Goal: Task Accomplishment & Management: Manage account settings

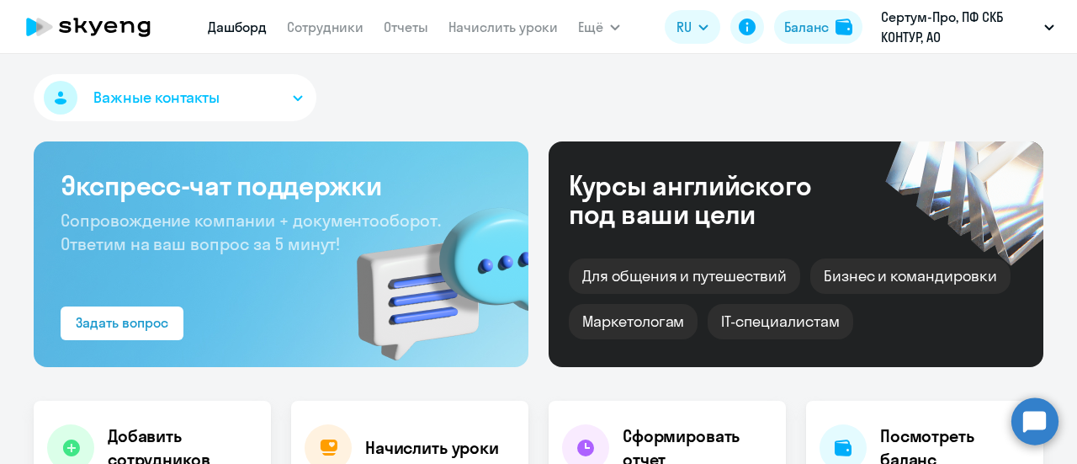
select select "30"
click at [469, 83] on div "Важные контакты" at bounding box center [539, 101] width 1010 height 54
click at [330, 31] on link "Сотрудники" at bounding box center [325, 27] width 77 height 17
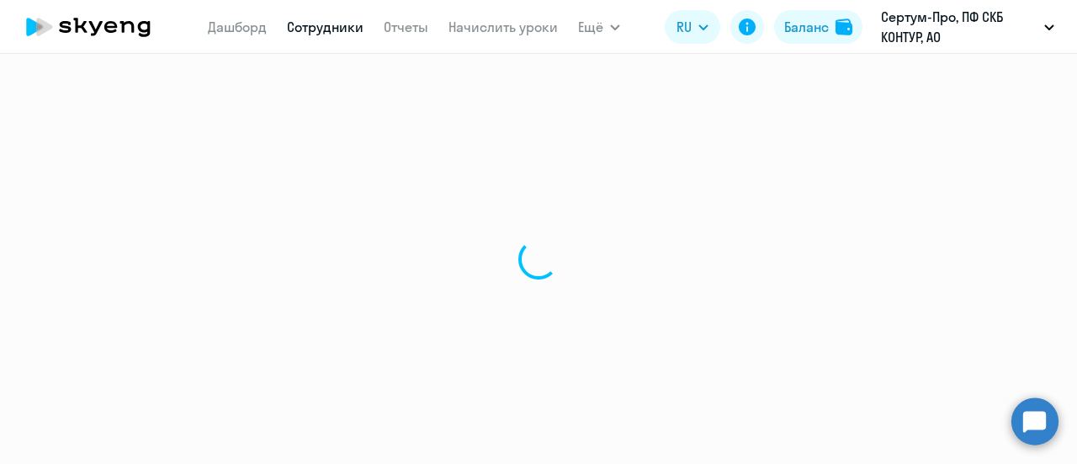
select select "30"
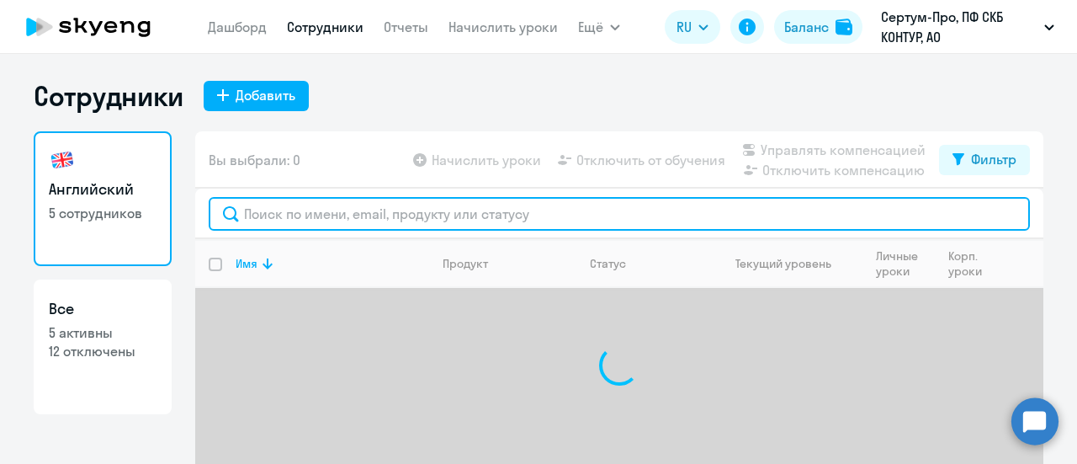
click at [342, 213] on input "text" at bounding box center [619, 214] width 821 height 34
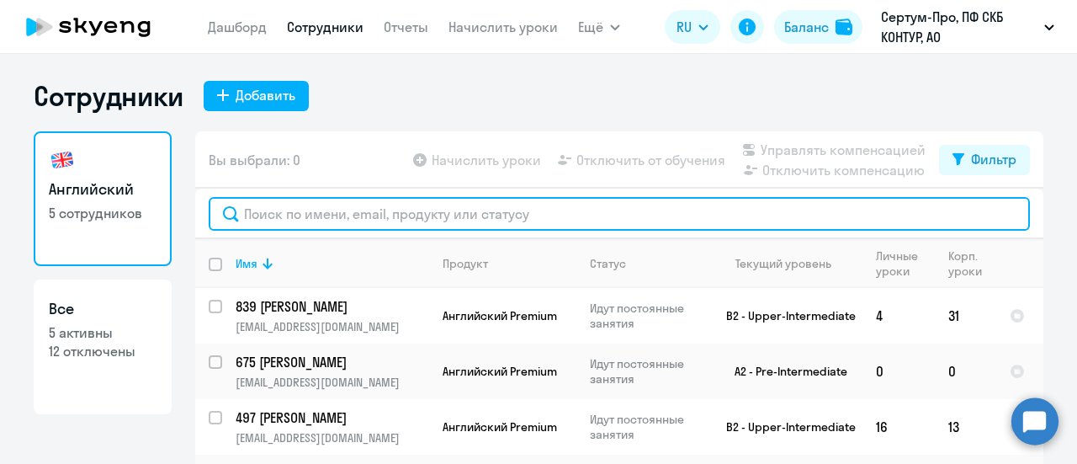
paste input "34201"
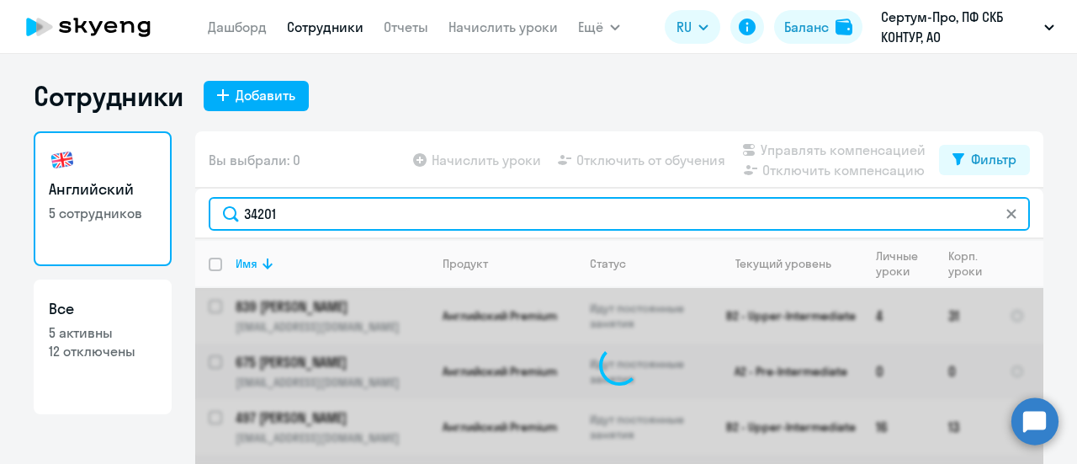
type input "34201"
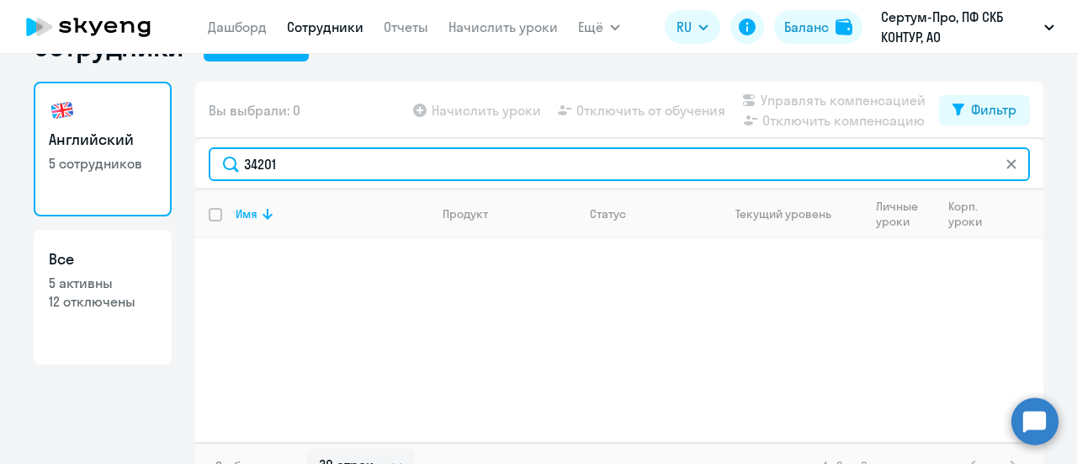
scroll to position [74, 0]
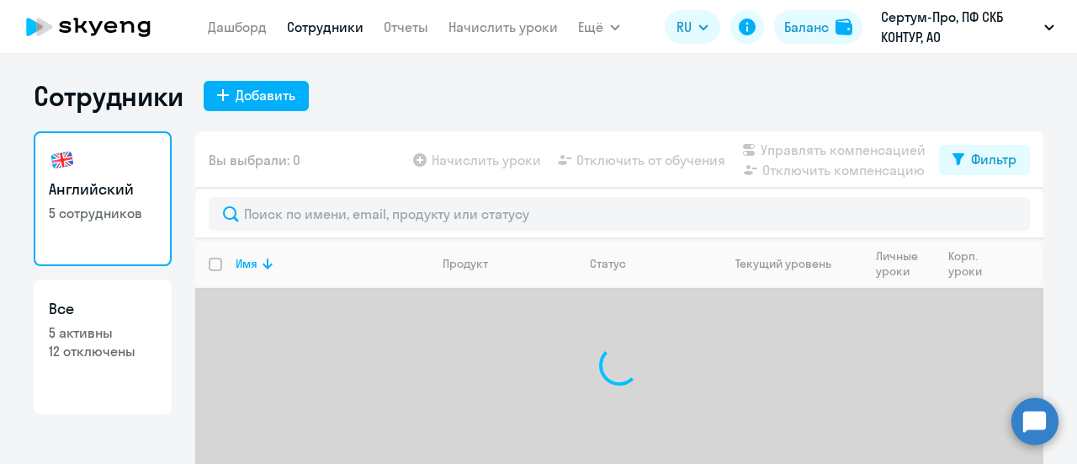
select select "30"
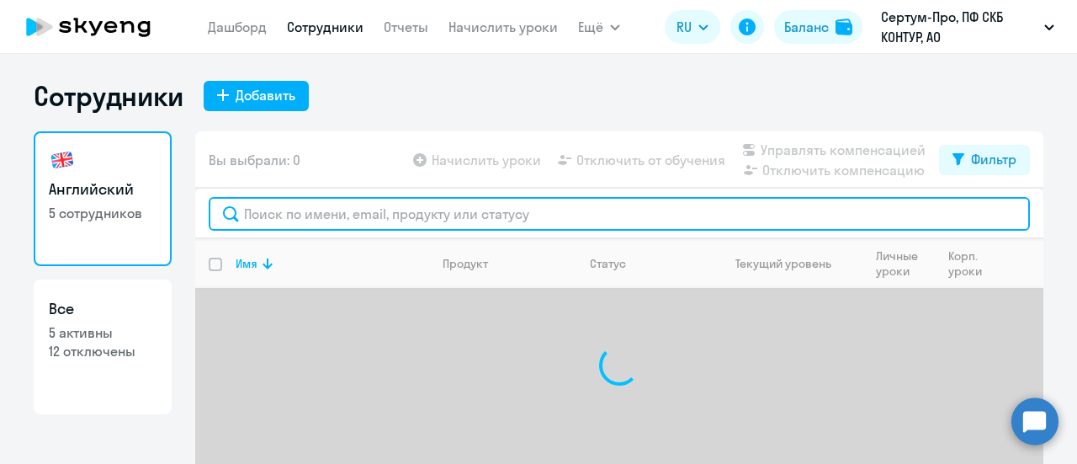
click at [314, 216] on input "text" at bounding box center [619, 214] width 821 height 34
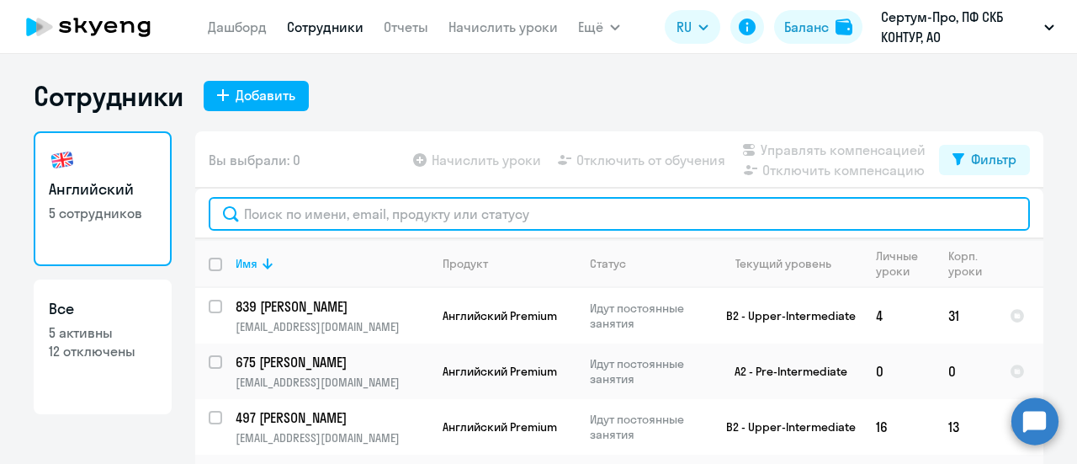
paste input "34201"
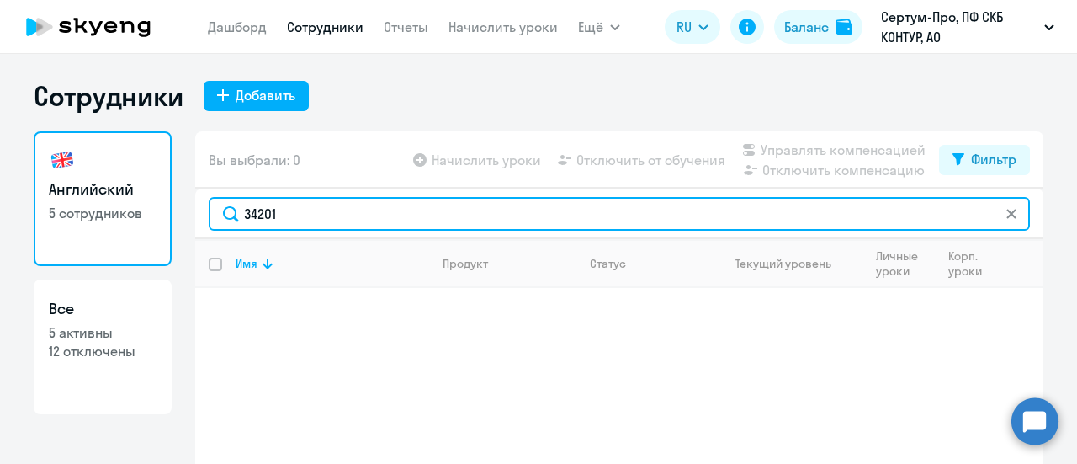
type input "34201"
click at [334, 207] on input "34201" at bounding box center [619, 214] width 821 height 34
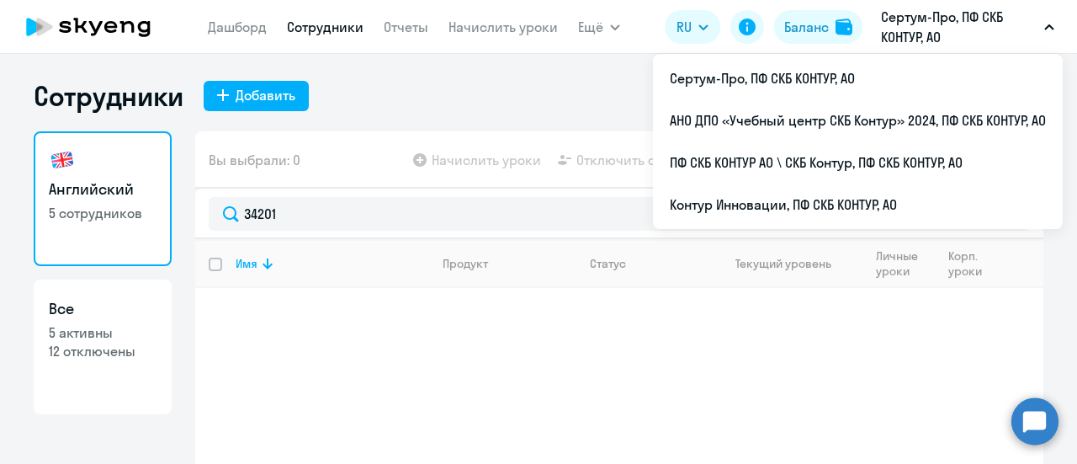
click at [896, 14] on p "Сертум-Про, ПФ СКБ КОНТУР, АО" at bounding box center [959, 27] width 157 height 40
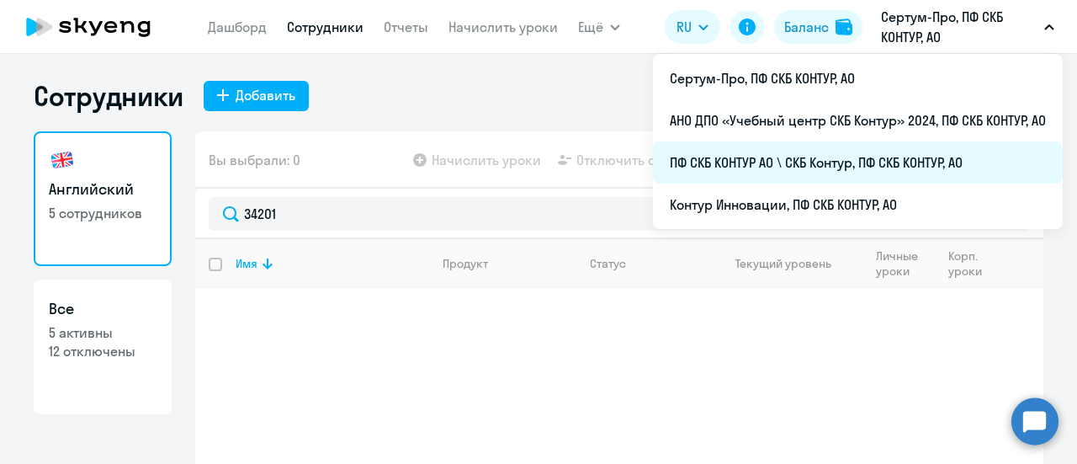
click at [714, 159] on li "ПФ СКБ КОНТУР АО \ СКБ Контур, ПФ СКБ КОНТУР, АО" at bounding box center [858, 162] width 410 height 42
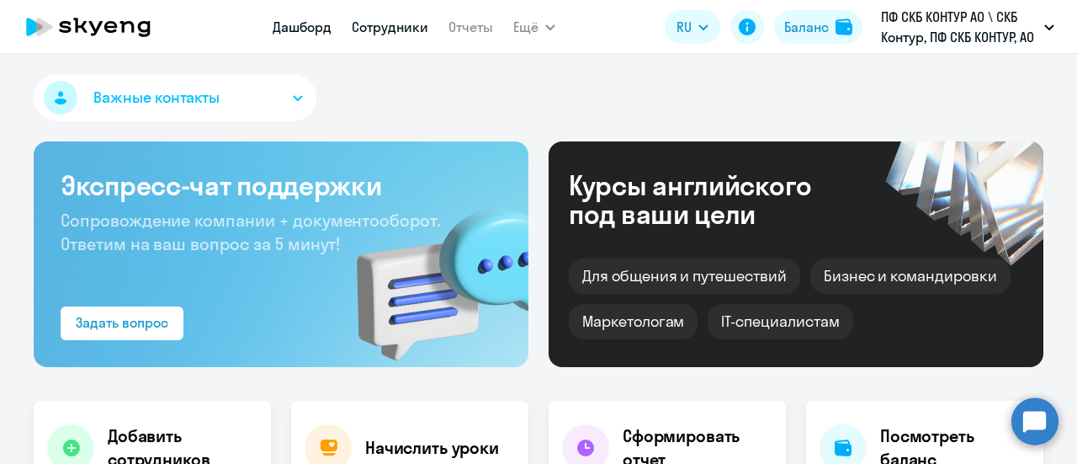
click at [391, 23] on link "Сотрудники" at bounding box center [390, 27] width 77 height 17
select select "30"
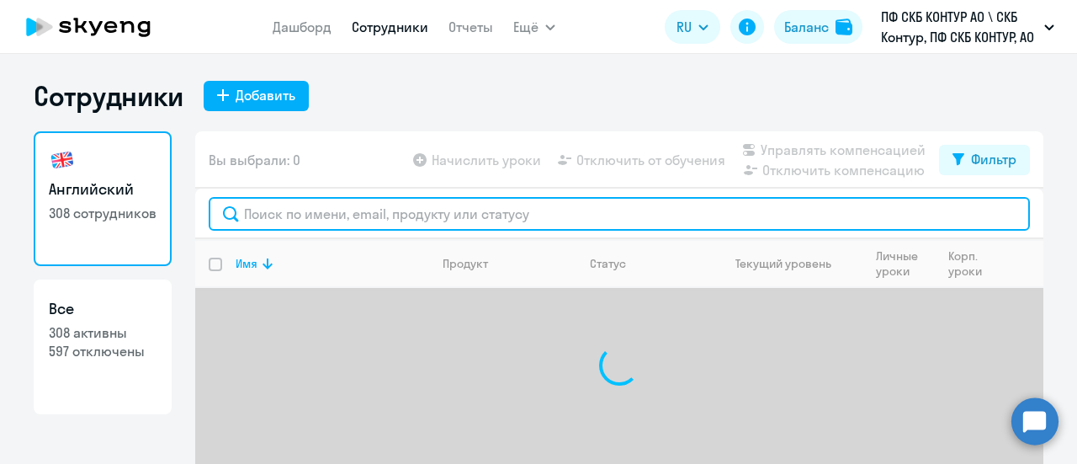
click at [256, 218] on input "text" at bounding box center [619, 214] width 821 height 34
paste input "Мадэр Елизавета Андреевна"
click at [237, 216] on input "Мадэр Елизавета Андреевна" at bounding box center [619, 214] width 821 height 34
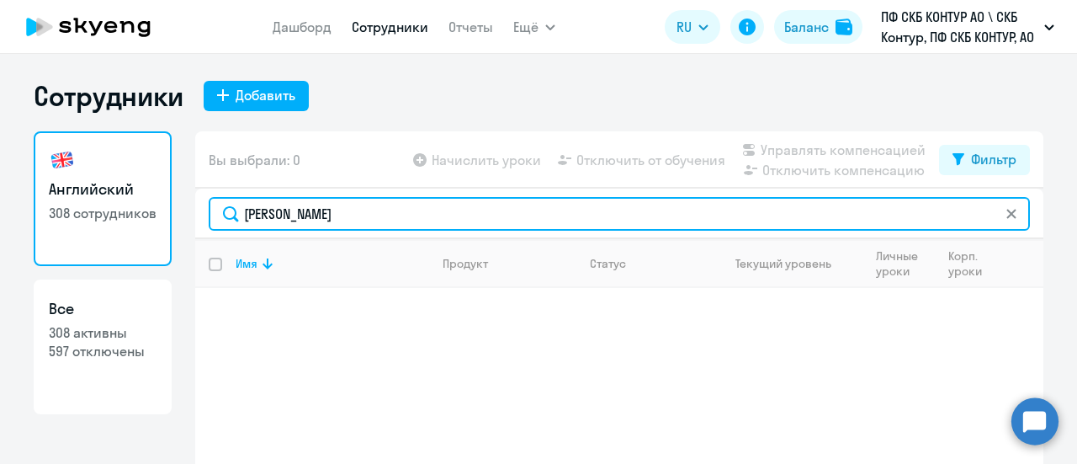
paste input "34201"
click at [460, 215] on input "34201 Мадэр Елизавета Андреевна" at bounding box center [619, 214] width 821 height 34
click at [471, 212] on input "34201 Мадэр Елизавета Андреевна" at bounding box center [619, 214] width 821 height 34
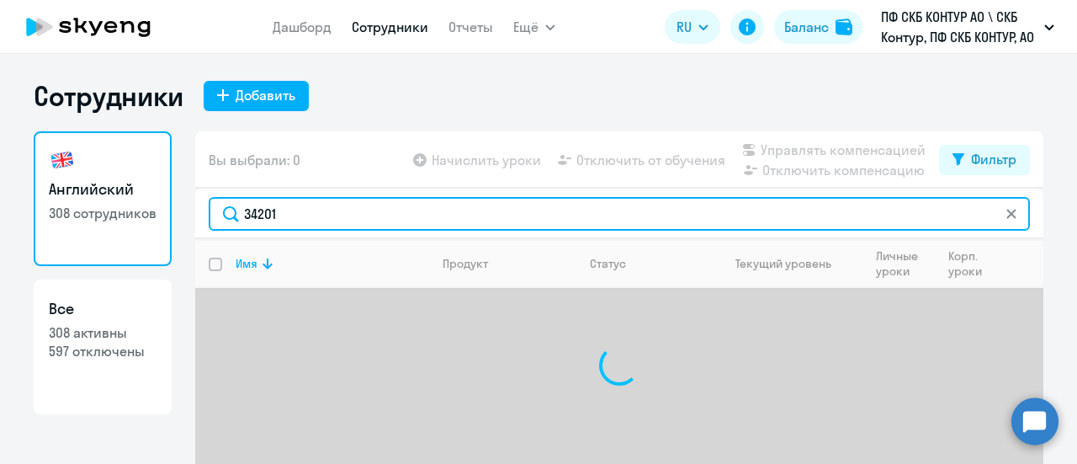
type input "34201"
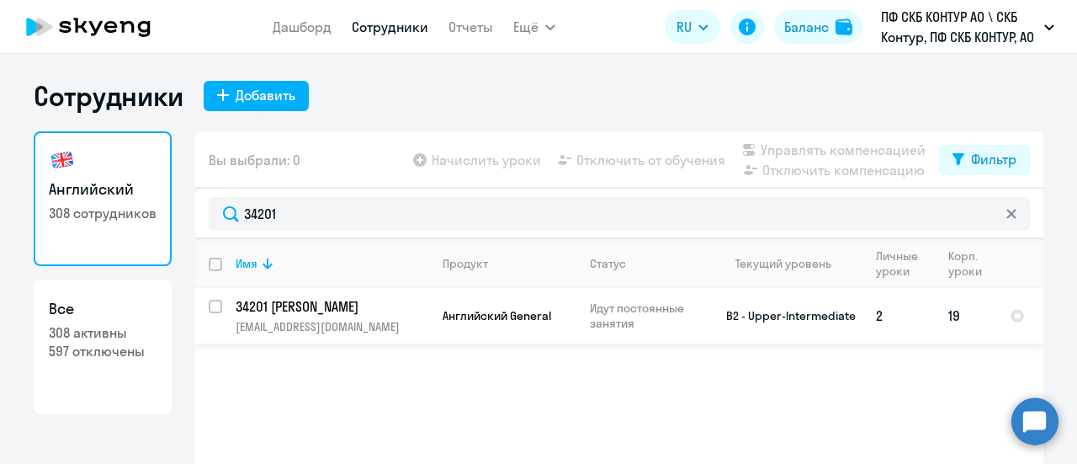
click at [222, 306] on td "34201 Мадэр Елизавета Андреевна blokhina.ea@skbkontur.ru" at bounding box center [325, 316] width 207 height 56
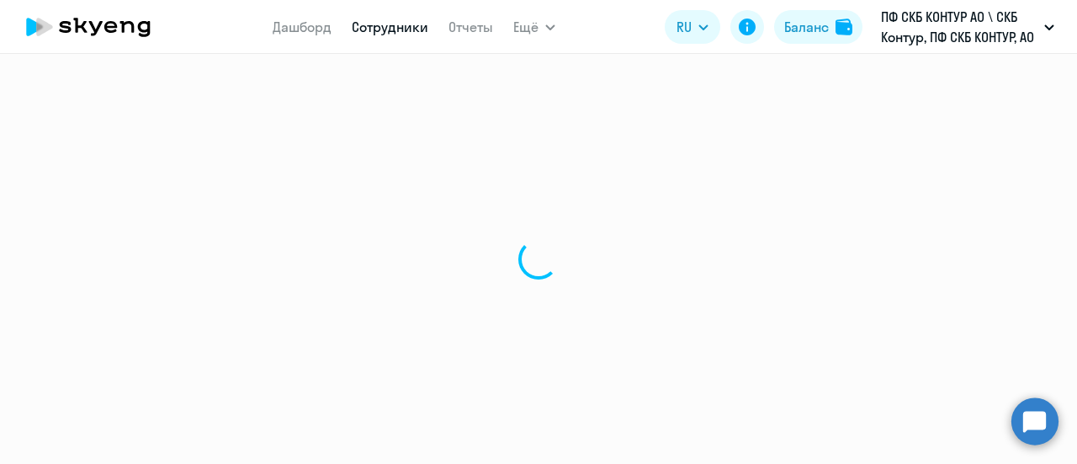
select select "english"
select select "30"
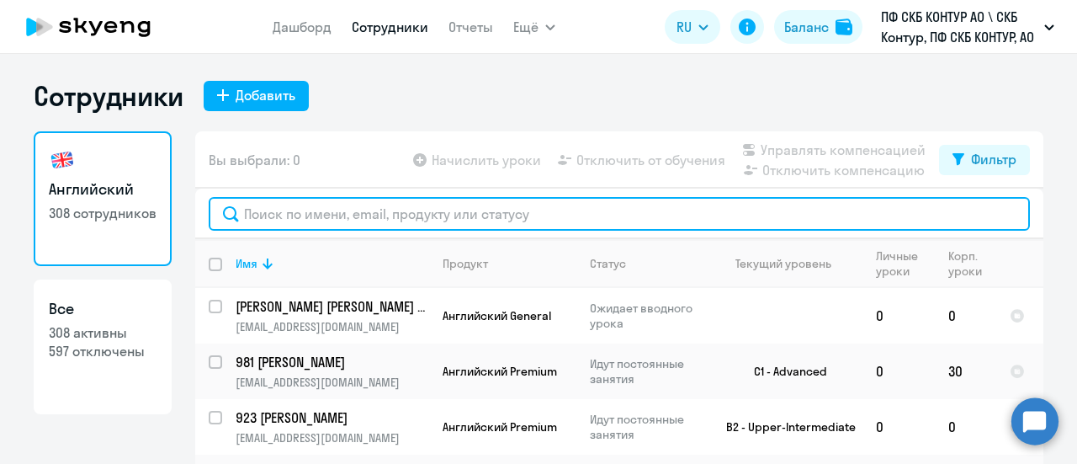
click at [263, 220] on input "text" at bounding box center [619, 214] width 821 height 34
paste input "34201"
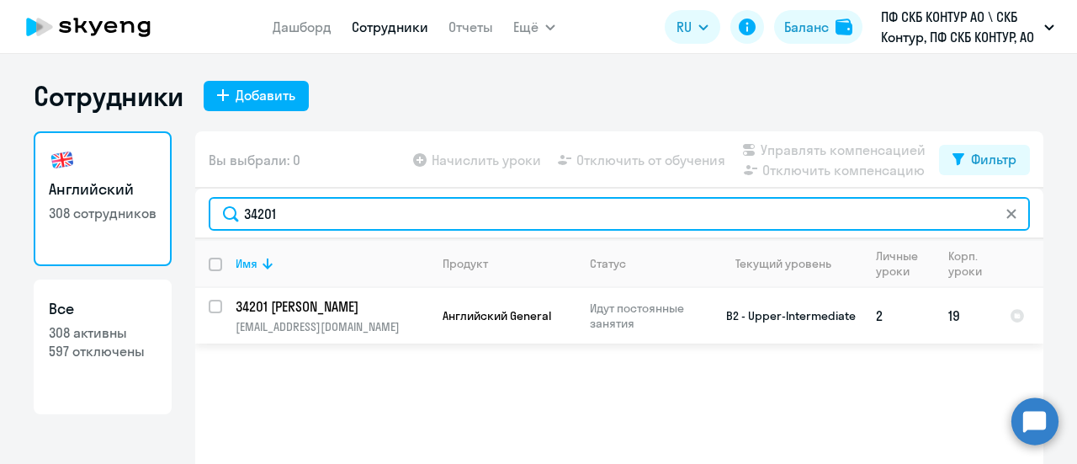
type input "34201"
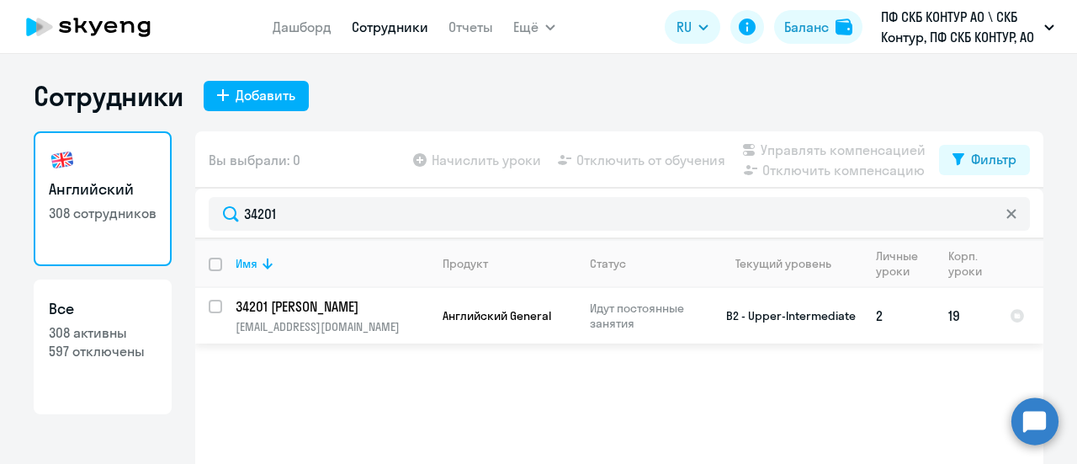
click at [210, 311] on input "select row 20350411" at bounding box center [226, 317] width 34 height 34
checkbox input "true"
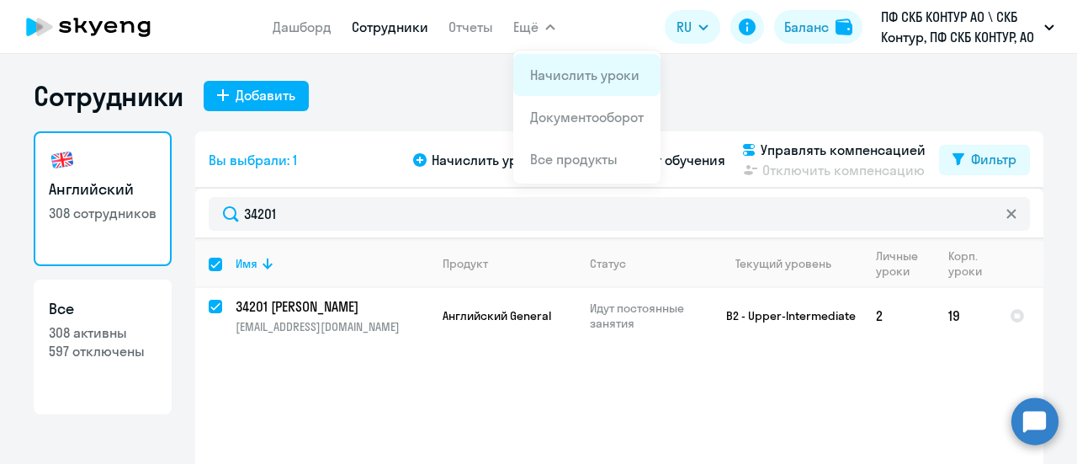
click at [550, 77] on link "Начислить уроки" at bounding box center [584, 74] width 109 height 17
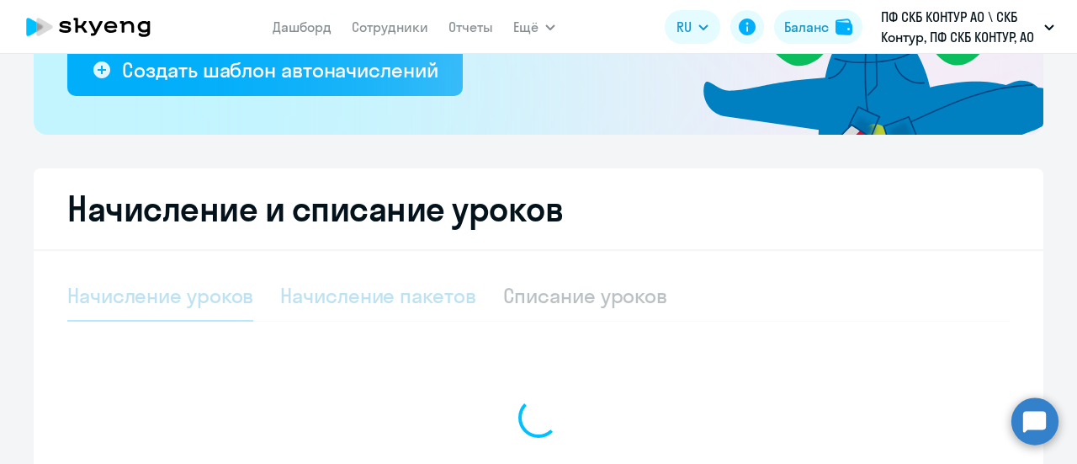
select select "10"
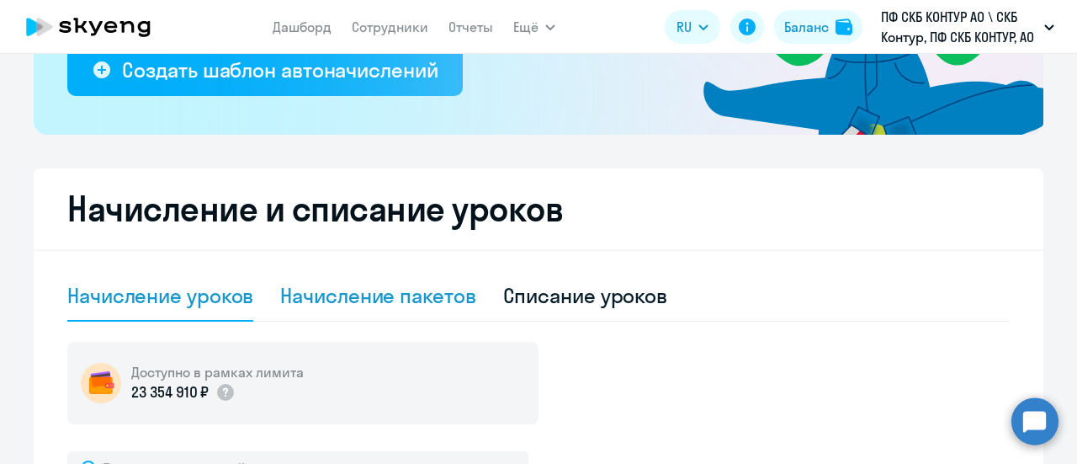
scroll to position [505, 0]
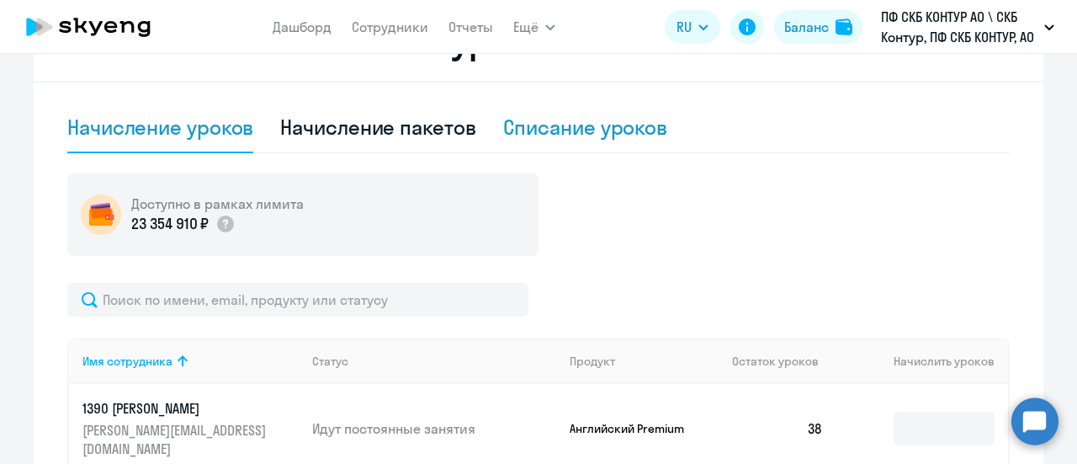
click at [599, 119] on div "Списание уроков" at bounding box center [585, 127] width 165 height 27
select select "10"
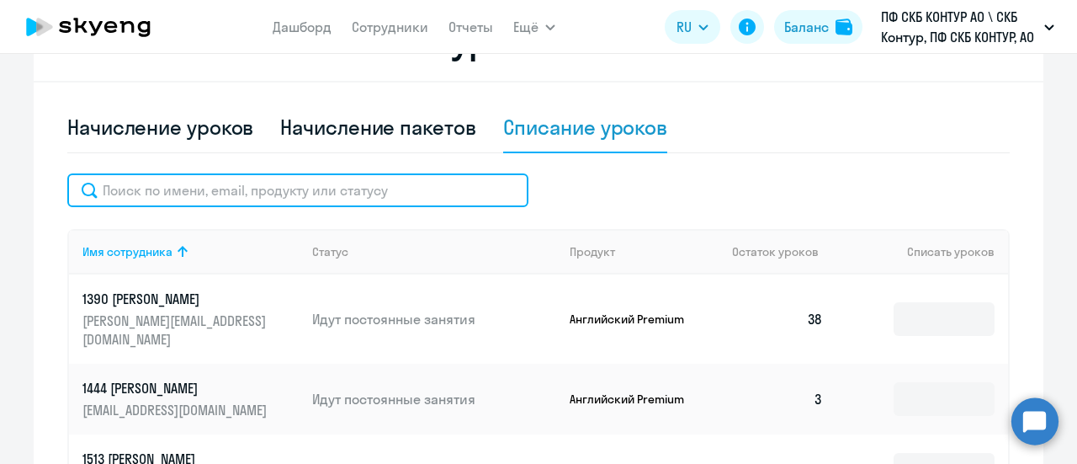
click at [320, 194] on input "text" at bounding box center [297, 190] width 461 height 34
paste input "34201"
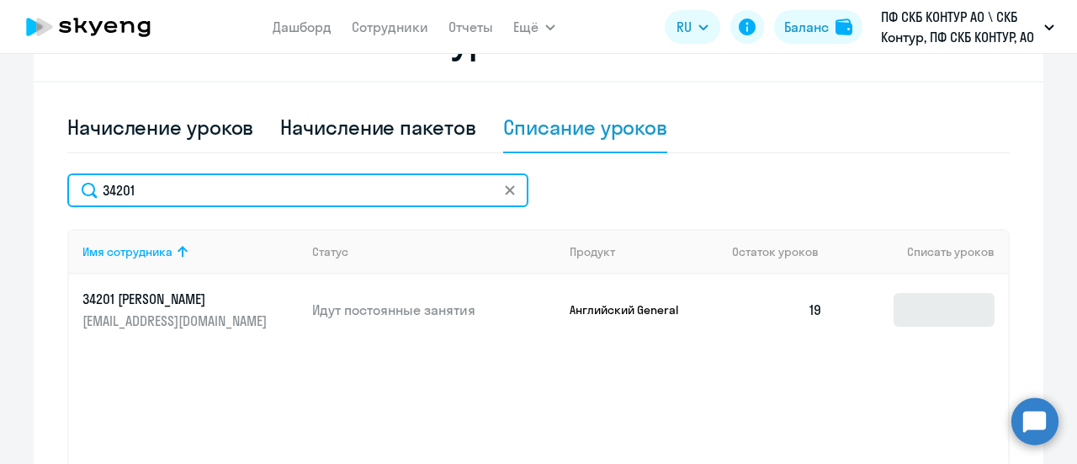
type input "34201"
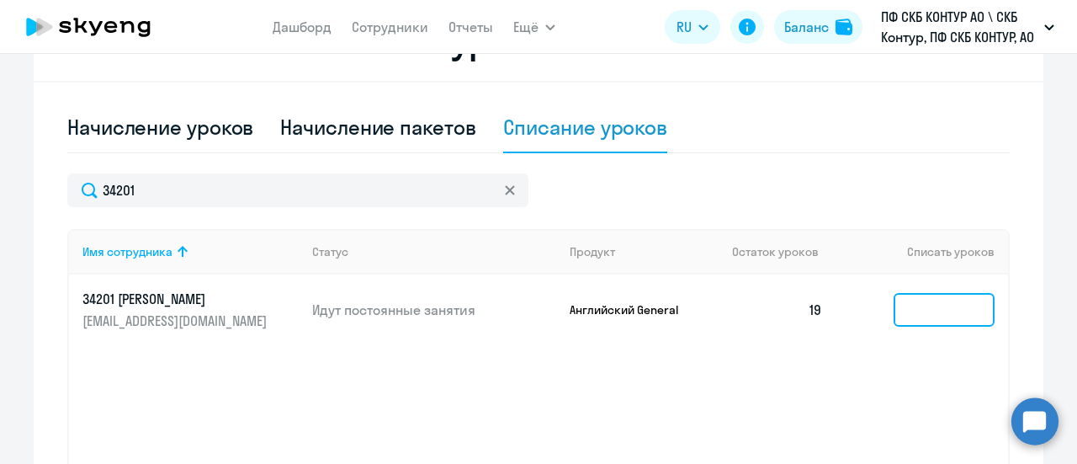
click at [922, 297] on input at bounding box center [944, 310] width 101 height 34
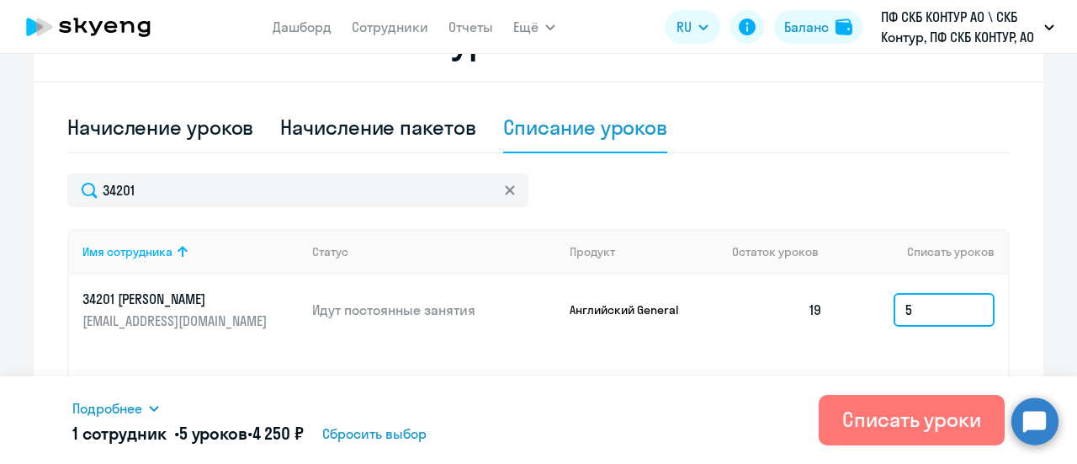
scroll to position [589, 0]
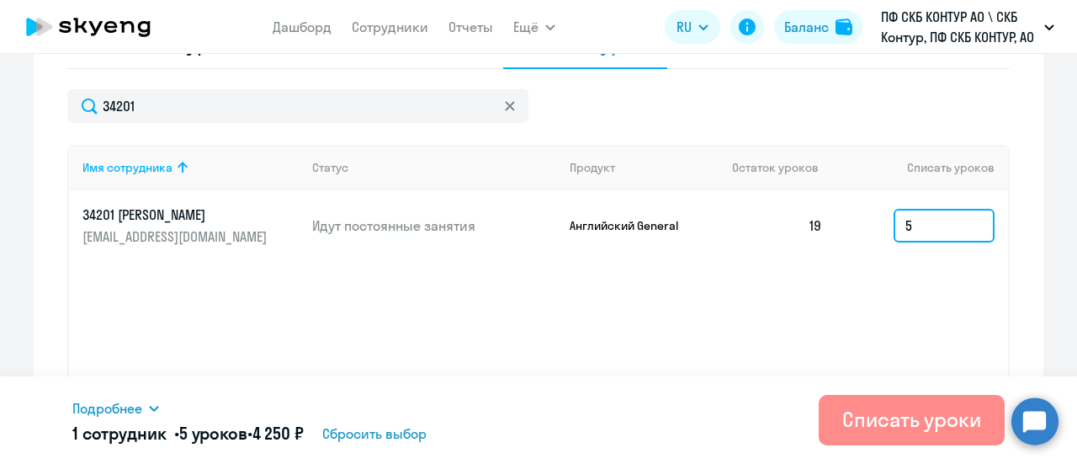
type input "5"
click at [901, 422] on div "Списать уроки" at bounding box center [912, 419] width 139 height 27
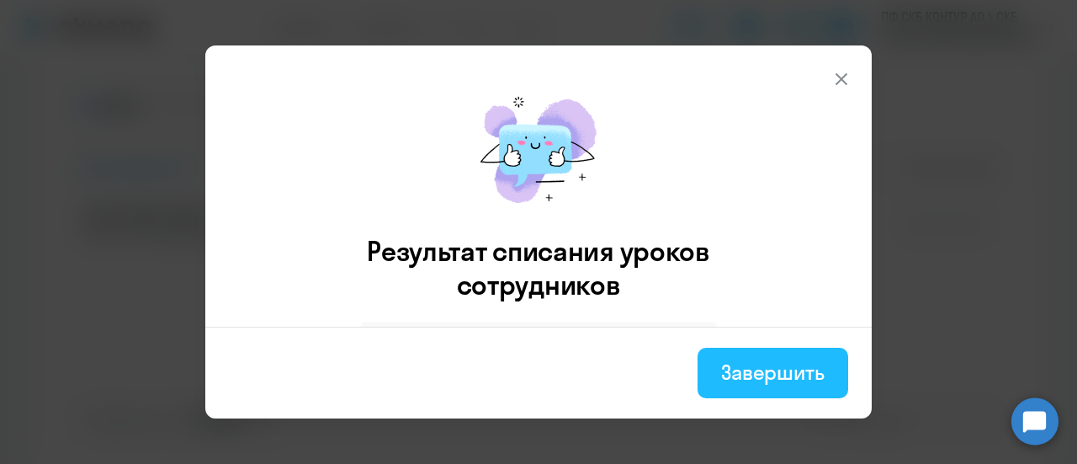
click at [765, 382] on div "Завершить" at bounding box center [773, 372] width 104 height 27
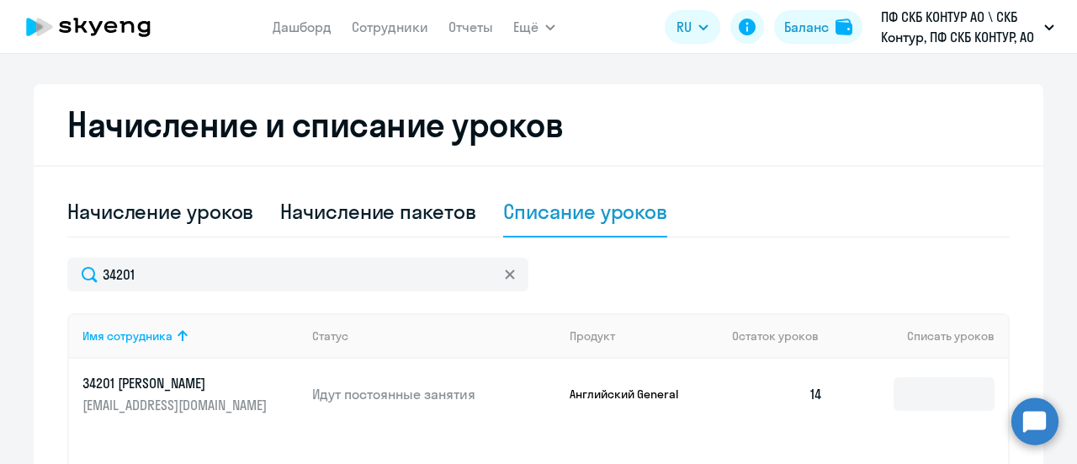
scroll to position [421, 0]
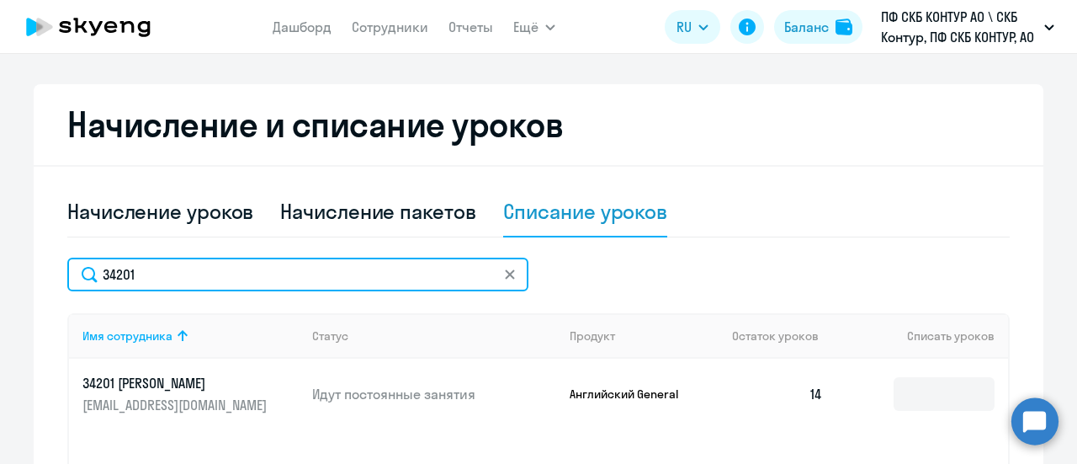
click at [152, 275] on input "34201" at bounding box center [297, 275] width 461 height 34
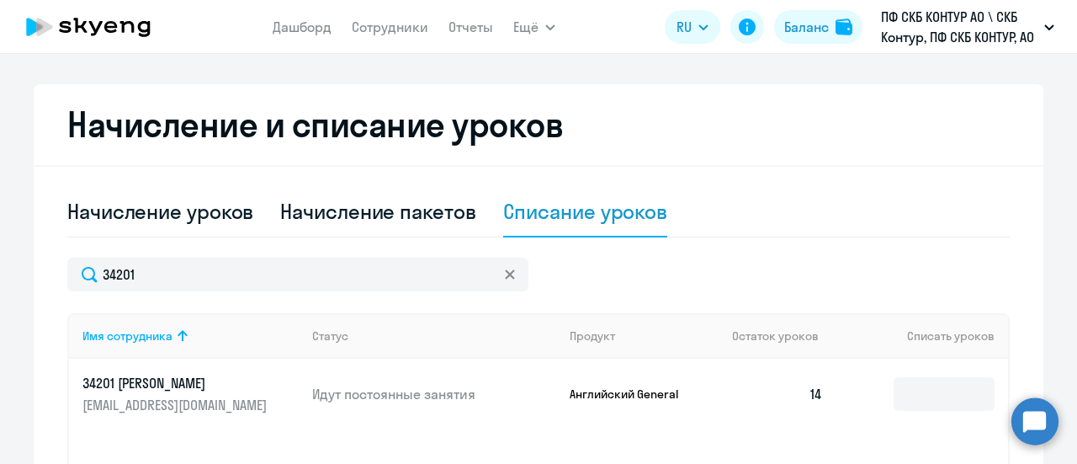
click at [505, 272] on icon at bounding box center [509, 273] width 9 height 9
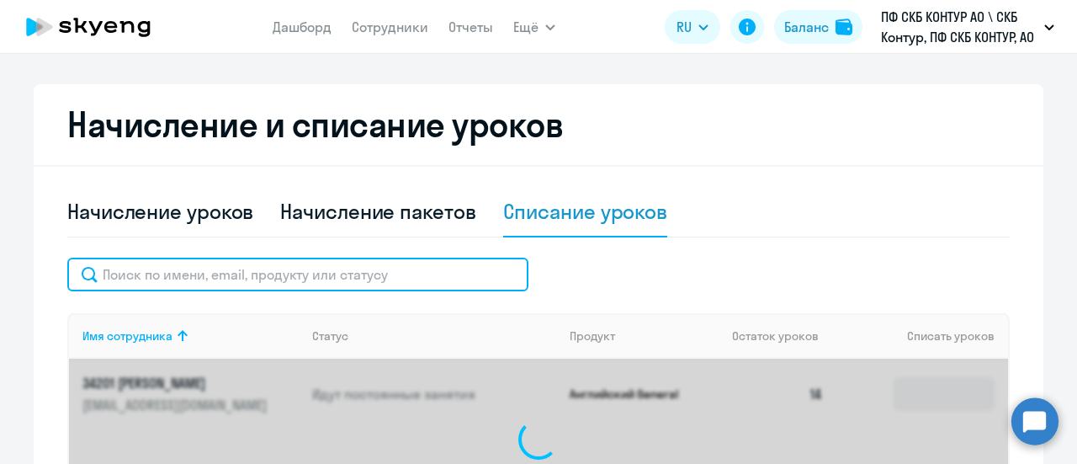
click at [226, 280] on input "text" at bounding box center [297, 275] width 461 height 34
paste input "390"
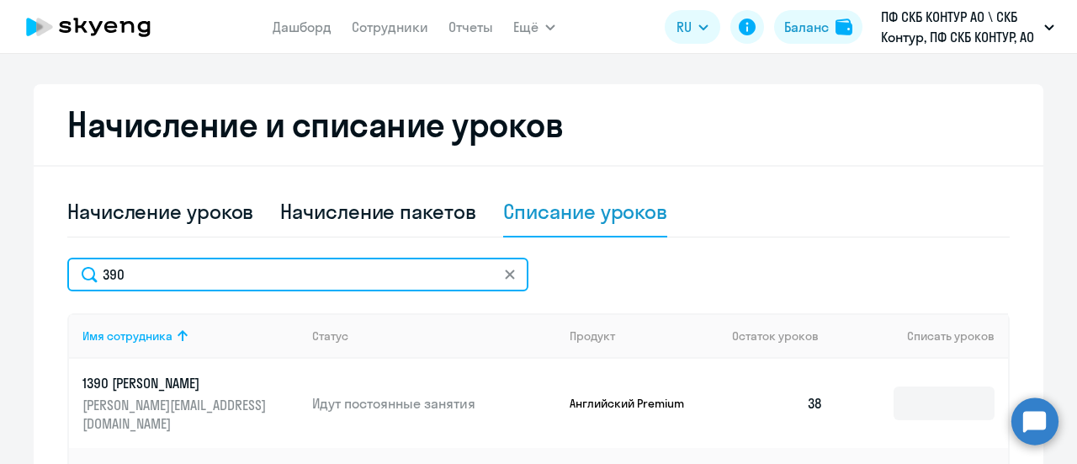
type input "390"
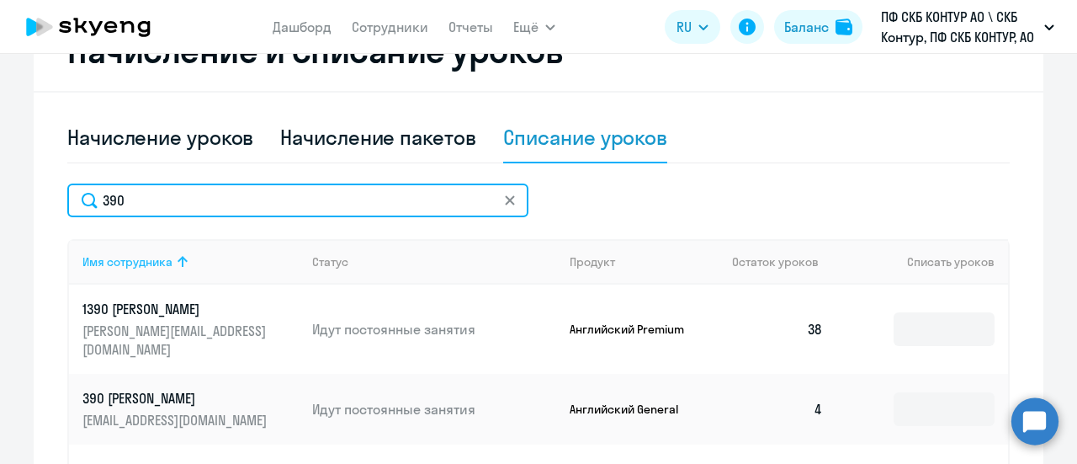
scroll to position [589, 0]
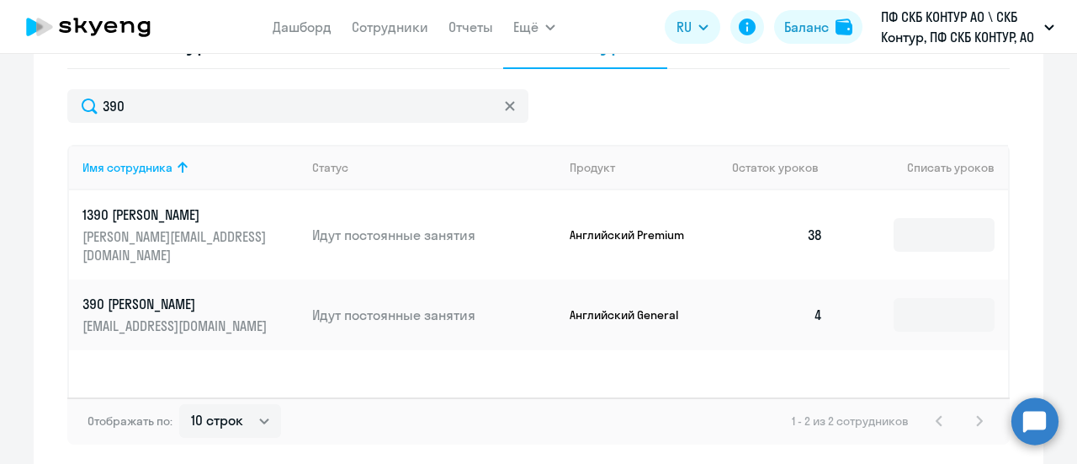
click at [191, 295] on p "390 Гаврилова Екатерина Юрьевна" at bounding box center [176, 304] width 189 height 19
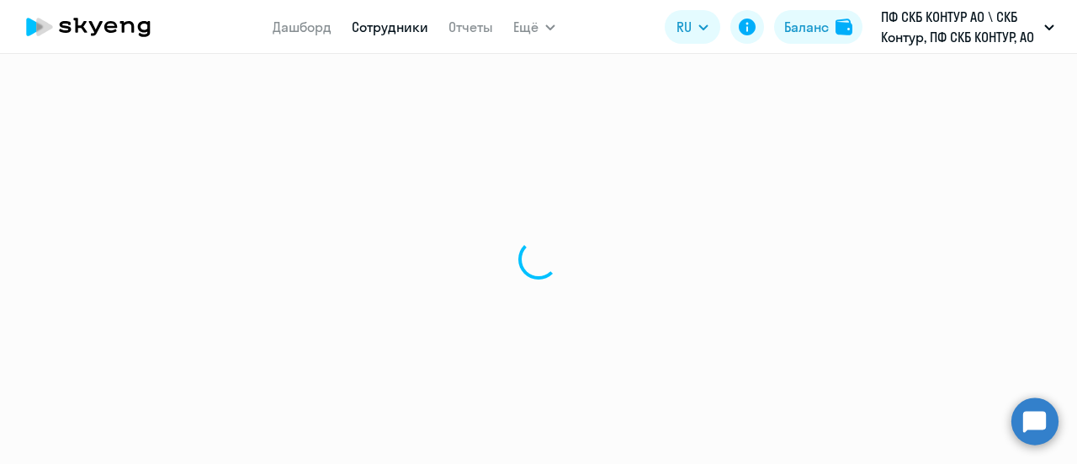
select select "english"
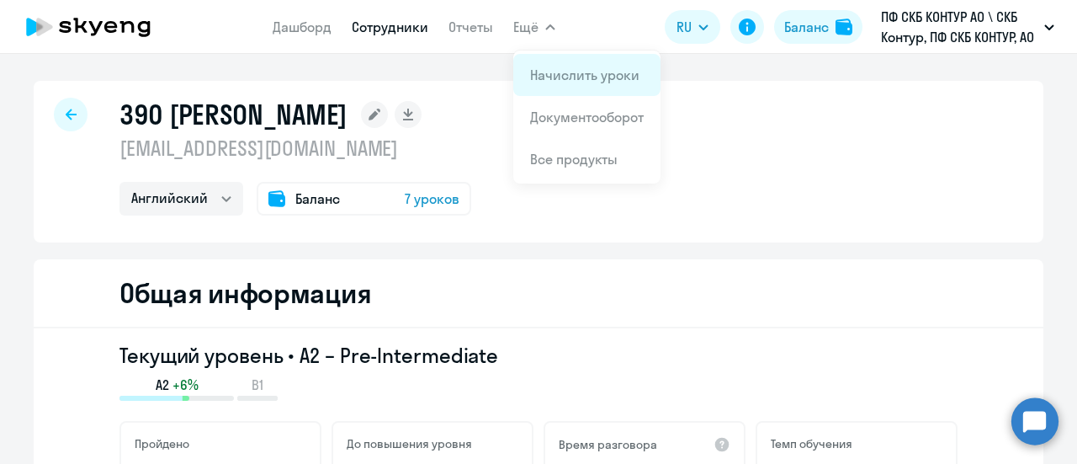
click at [561, 75] on link "Начислить уроки" at bounding box center [584, 74] width 109 height 17
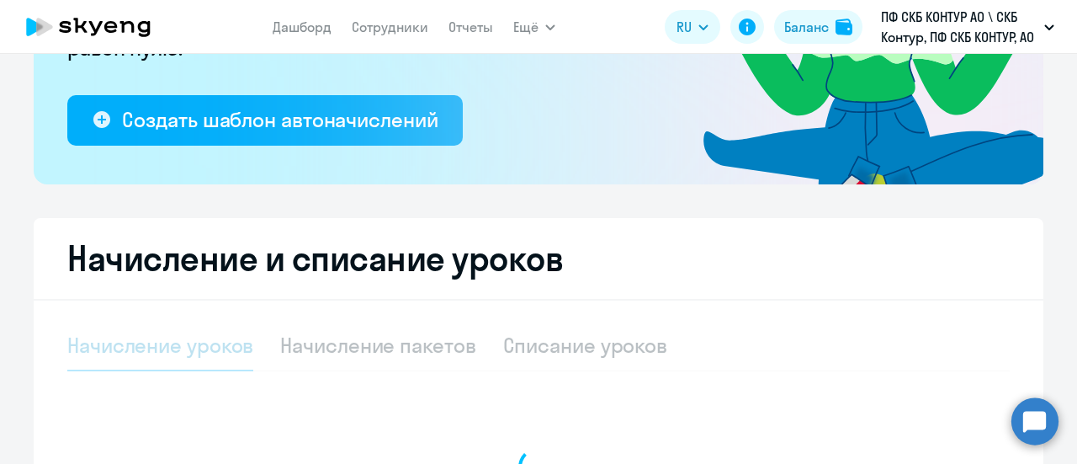
scroll to position [337, 0]
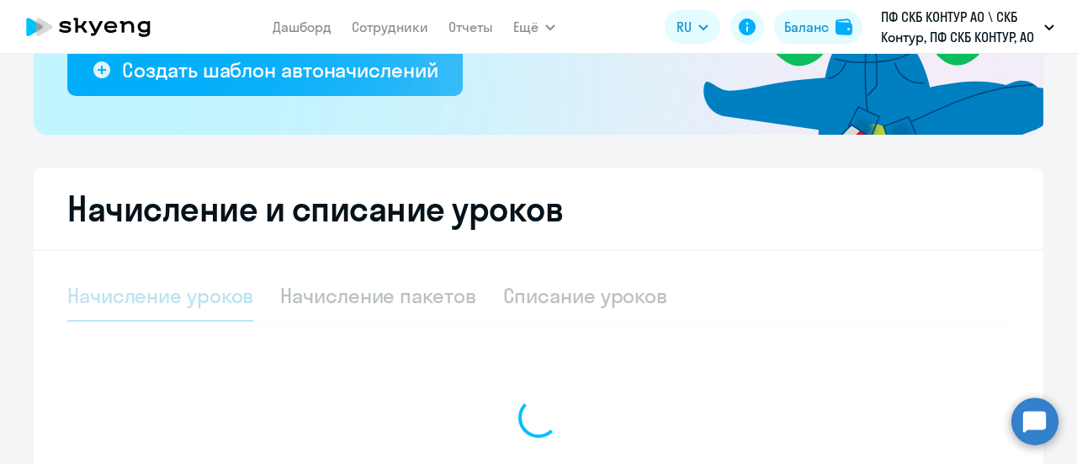
select select "10"
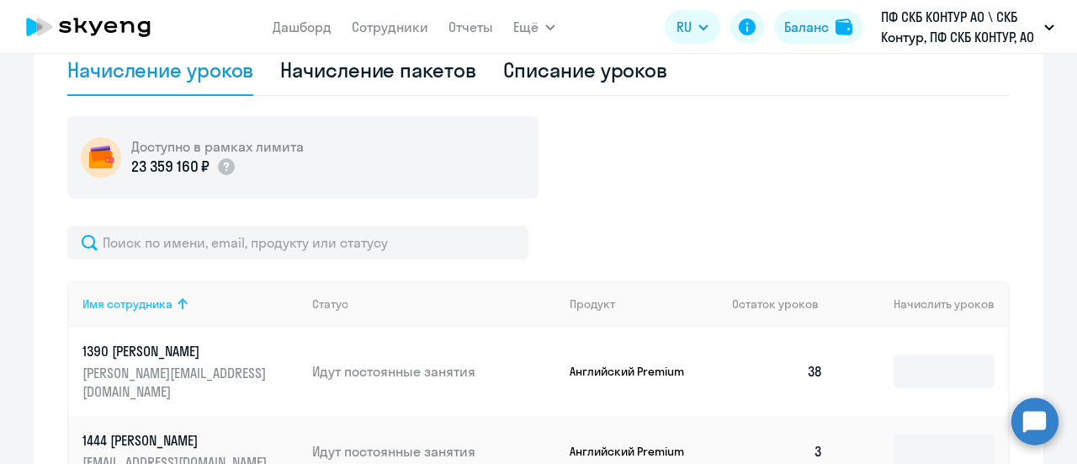
scroll to position [589, 0]
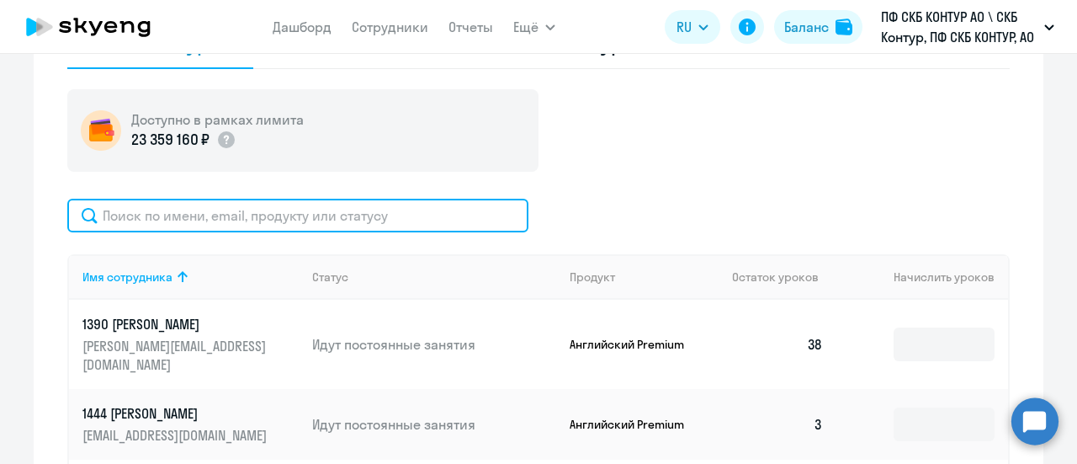
click at [194, 221] on input "text" at bounding box center [297, 216] width 461 height 34
paste input "390"
type input "390"
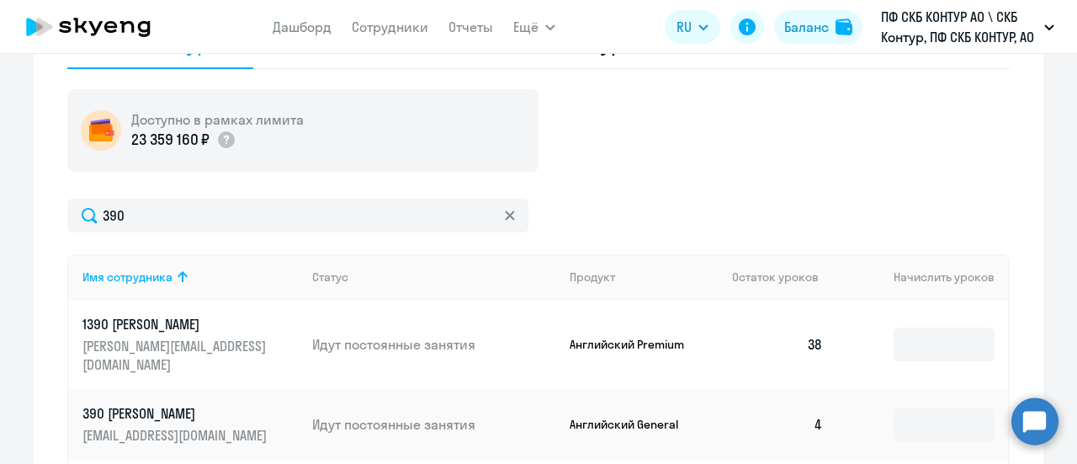
click at [175, 404] on p "390 Гаврилова Екатерина Юрьевна" at bounding box center [176, 413] width 189 height 19
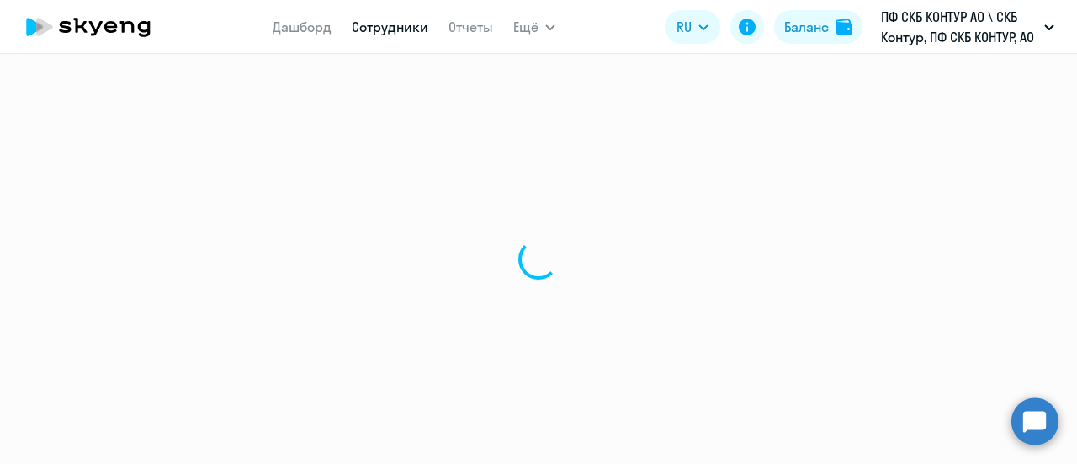
select select "english"
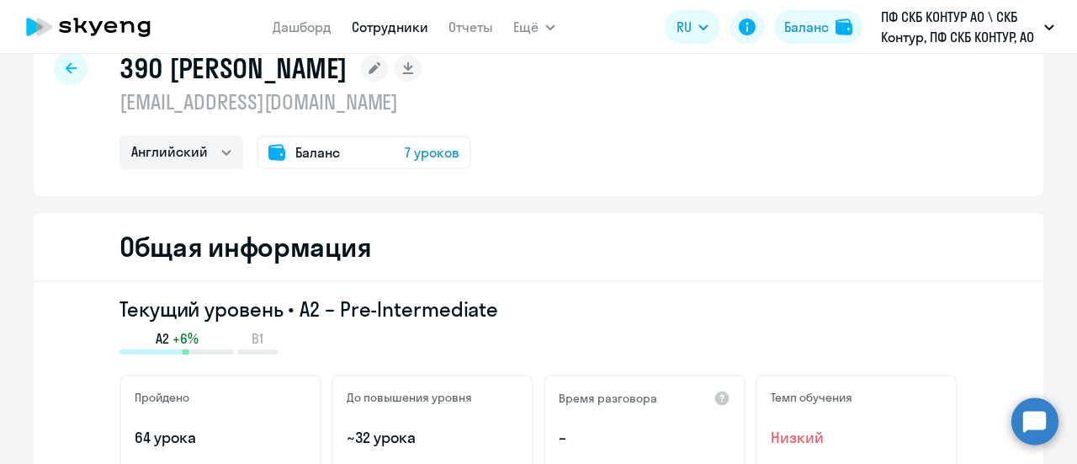
scroll to position [84, 0]
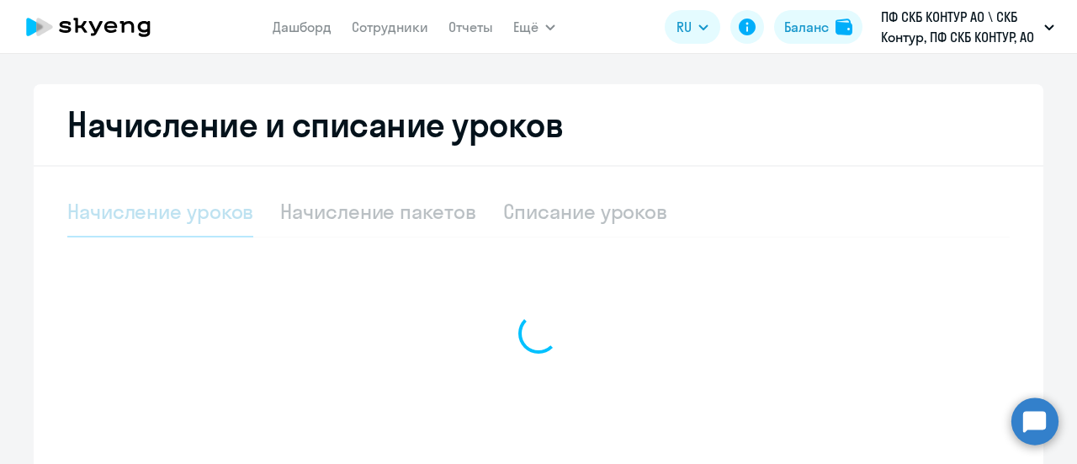
select select "10"
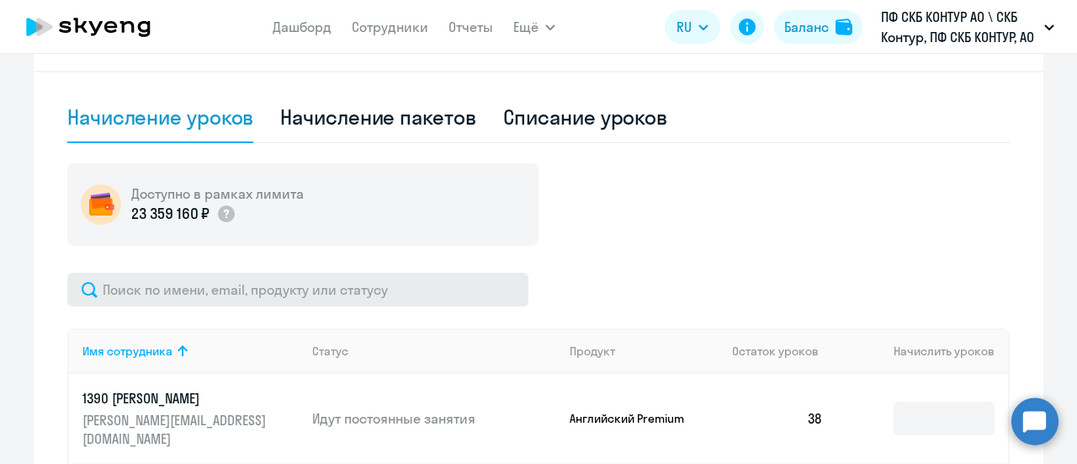
scroll to position [589, 0]
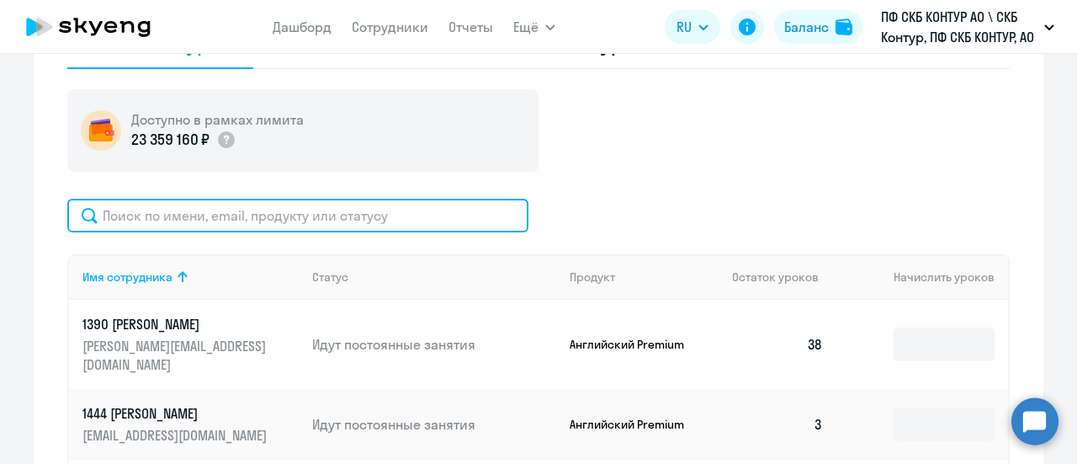
click at [165, 211] on input "text" at bounding box center [297, 216] width 461 height 34
paste input "390"
type input "390"
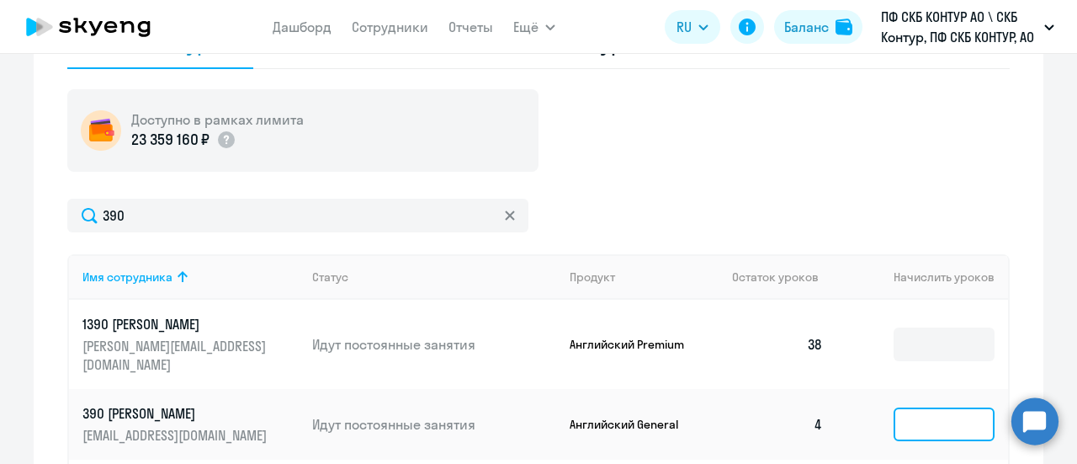
click at [914, 407] on input at bounding box center [944, 424] width 101 height 34
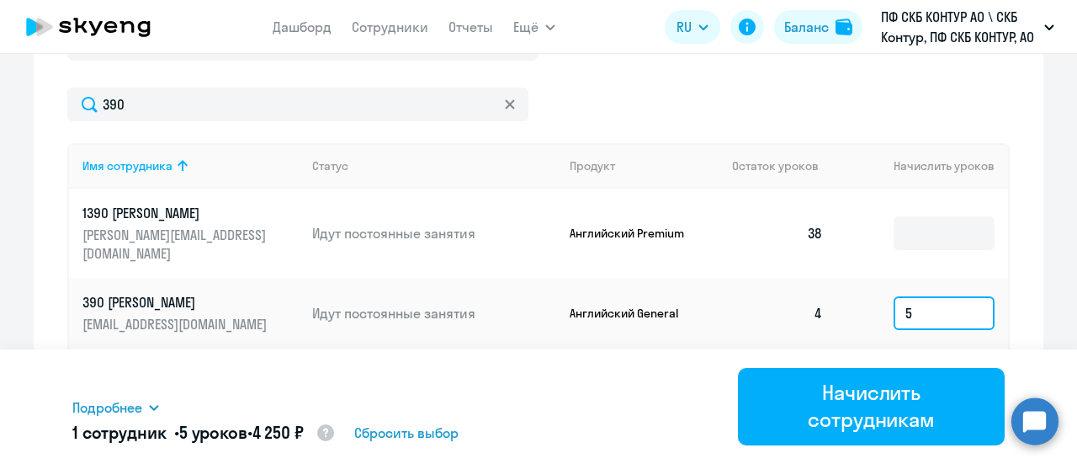
scroll to position [758, 0]
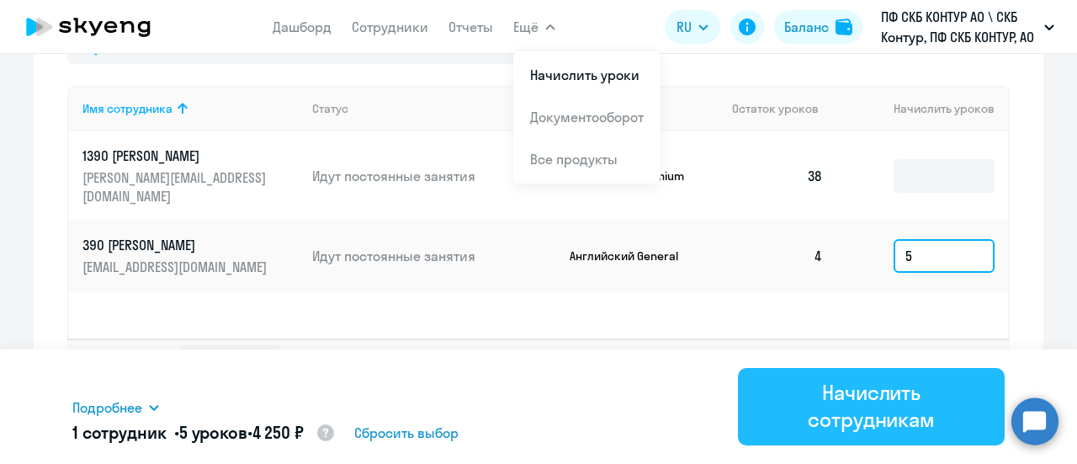
type input "5"
click at [889, 411] on div "Начислить сотрудникам" at bounding box center [872, 406] width 220 height 54
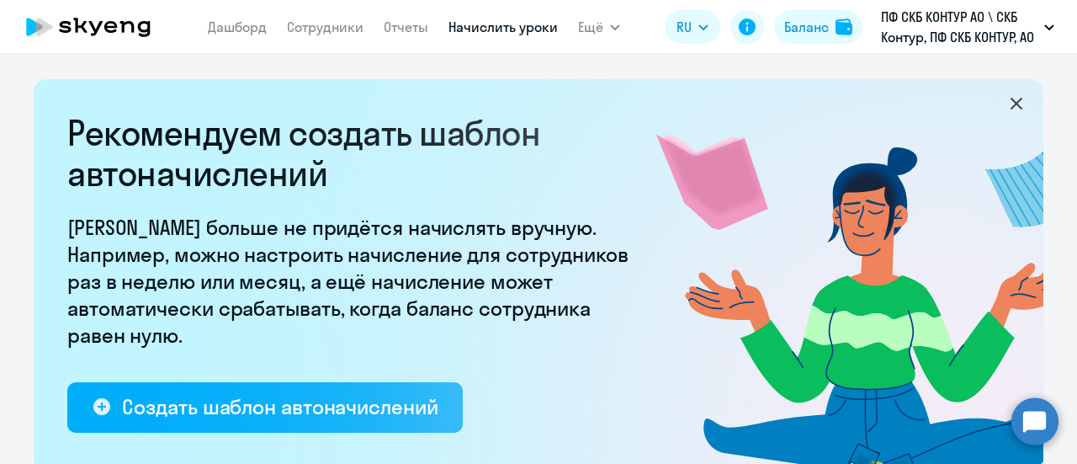
select select "10"
